Goal: Navigation & Orientation: Find specific page/section

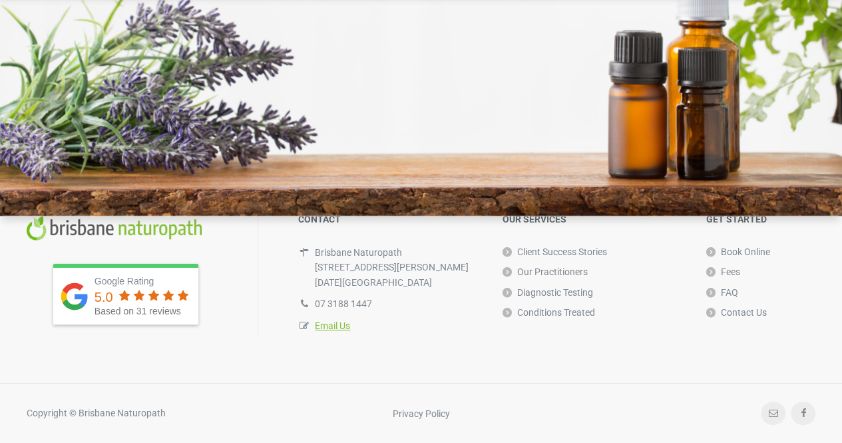
scroll to position [3937, 0]
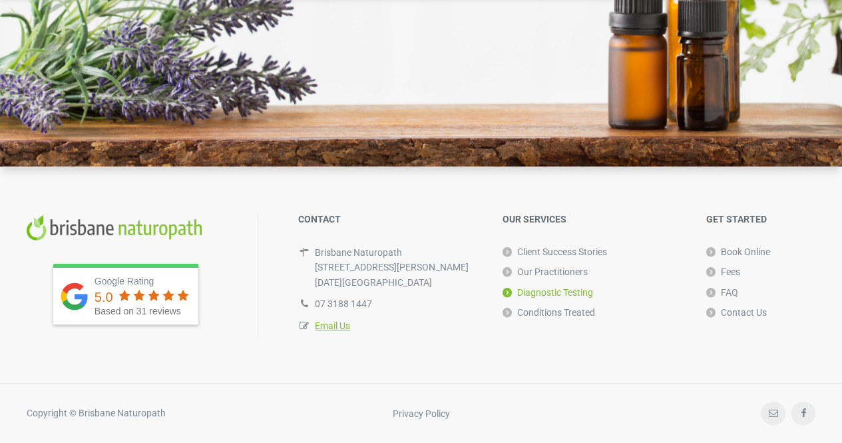
click at [554, 291] on link "Diagnostic Testing" at bounding box center [547, 292] width 91 height 20
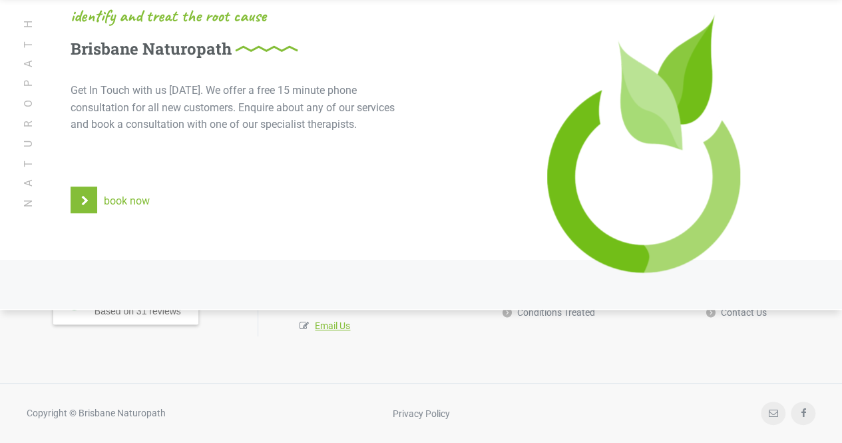
scroll to position [3091, 0]
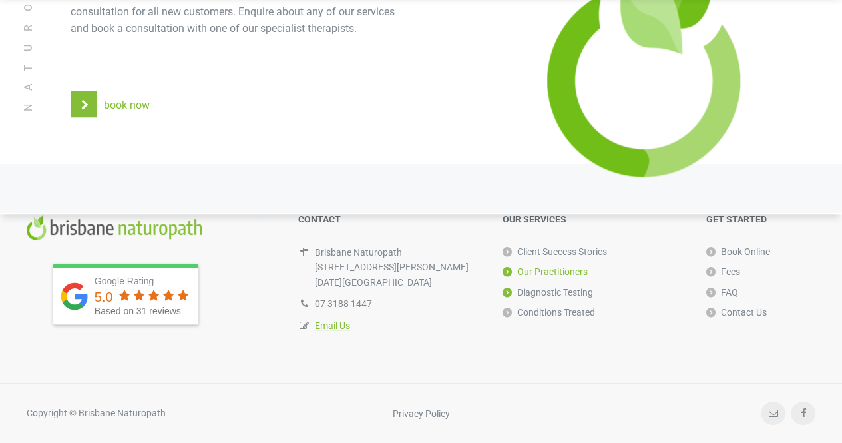
click at [556, 273] on link "Our Practitioners" at bounding box center [544, 272] width 85 height 20
